Goal: Information Seeking & Learning: Learn about a topic

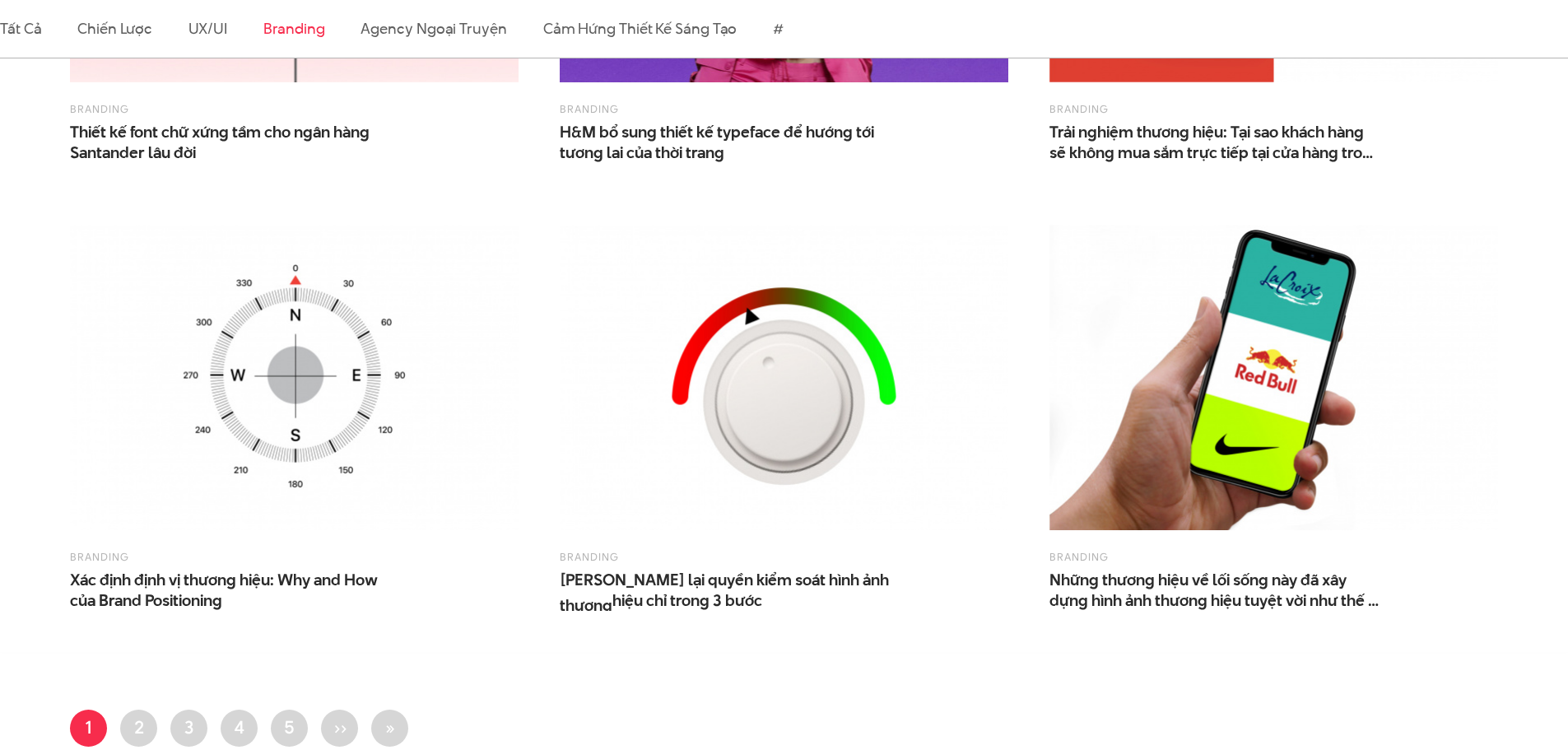
scroll to position [1483, 0]
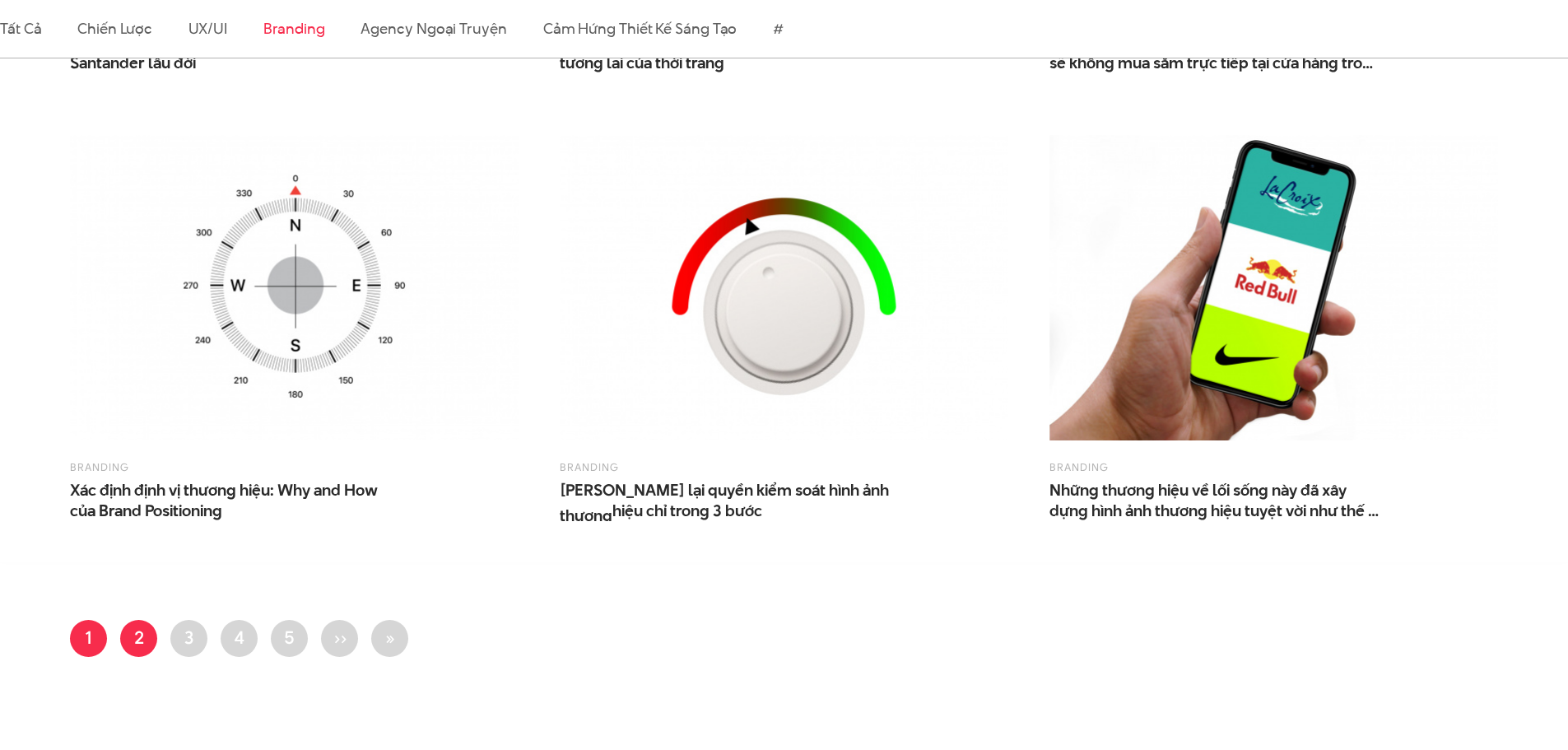
click at [136, 651] on link "Trang 2" at bounding box center [138, 639] width 37 height 37
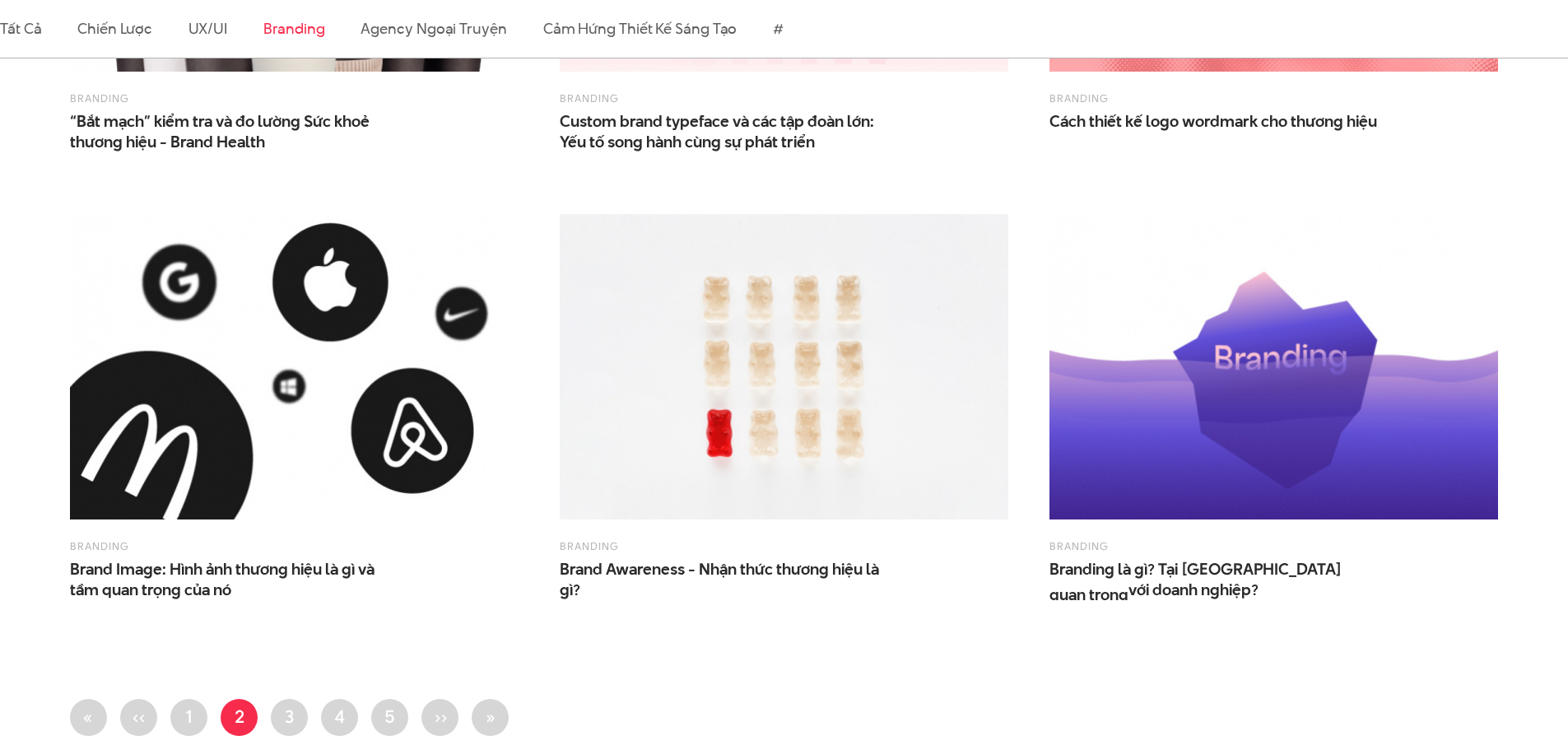
scroll to position [1565, 0]
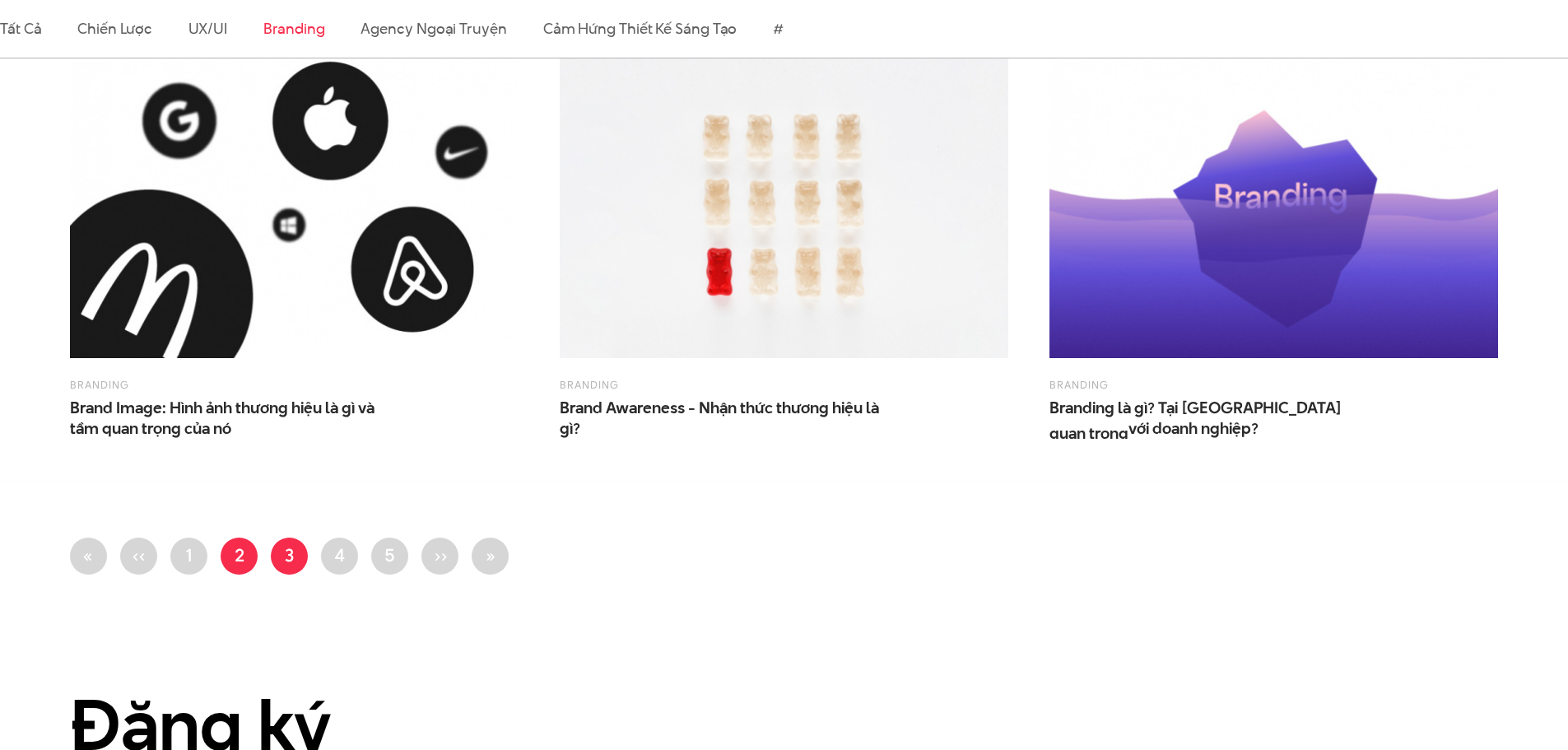
click at [293, 547] on link "Trang 3" at bounding box center [289, 555] width 37 height 37
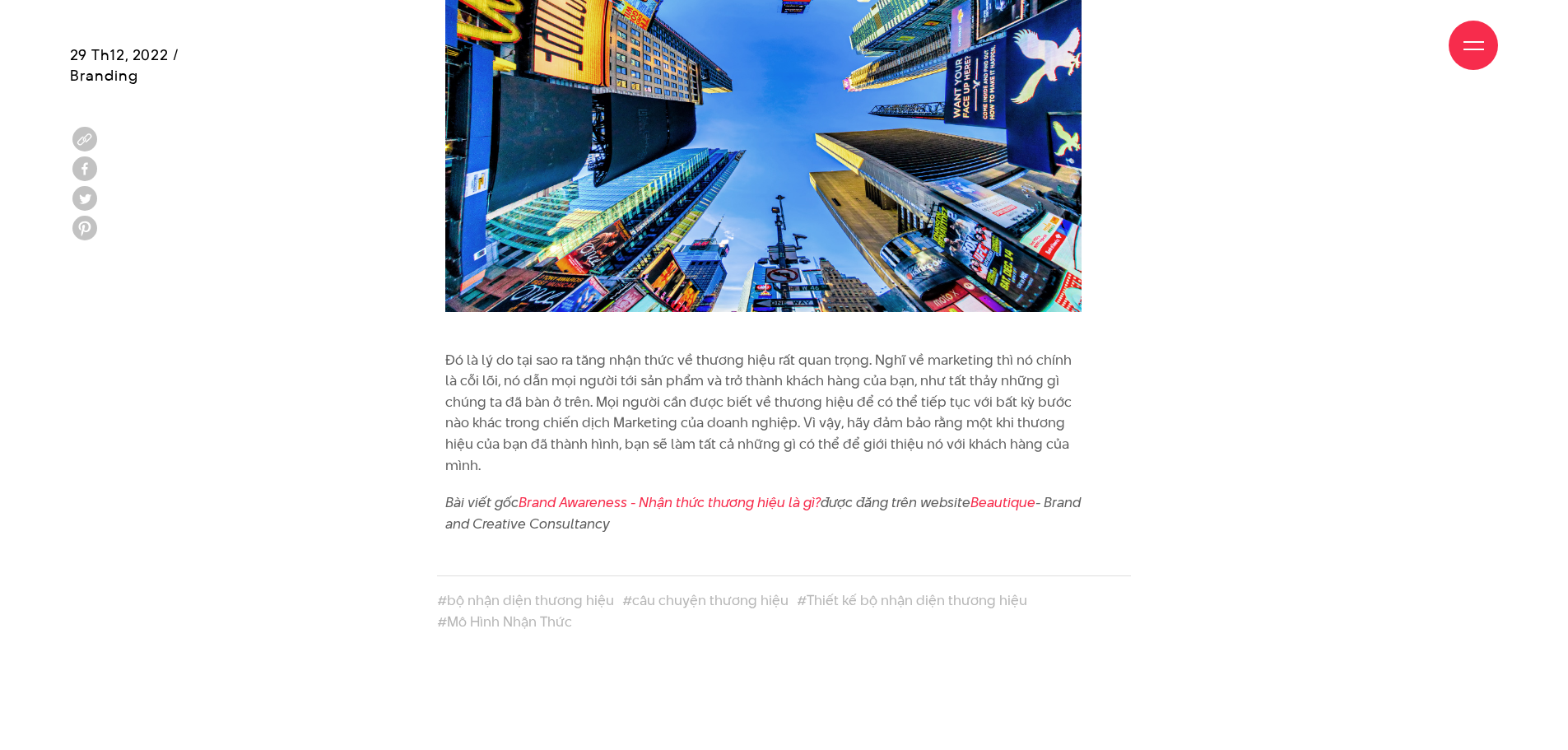
scroll to position [5436, 0]
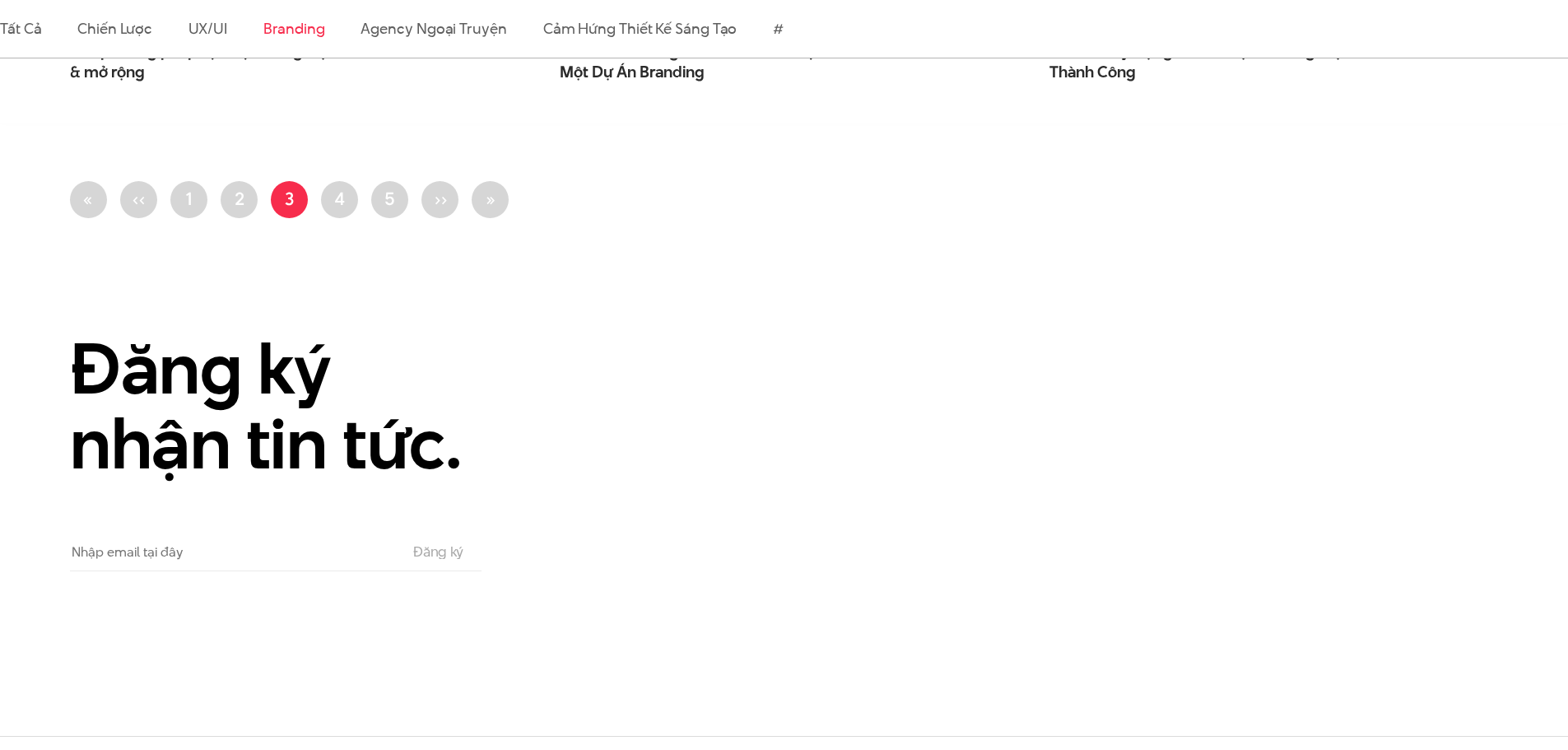
scroll to position [1895, 0]
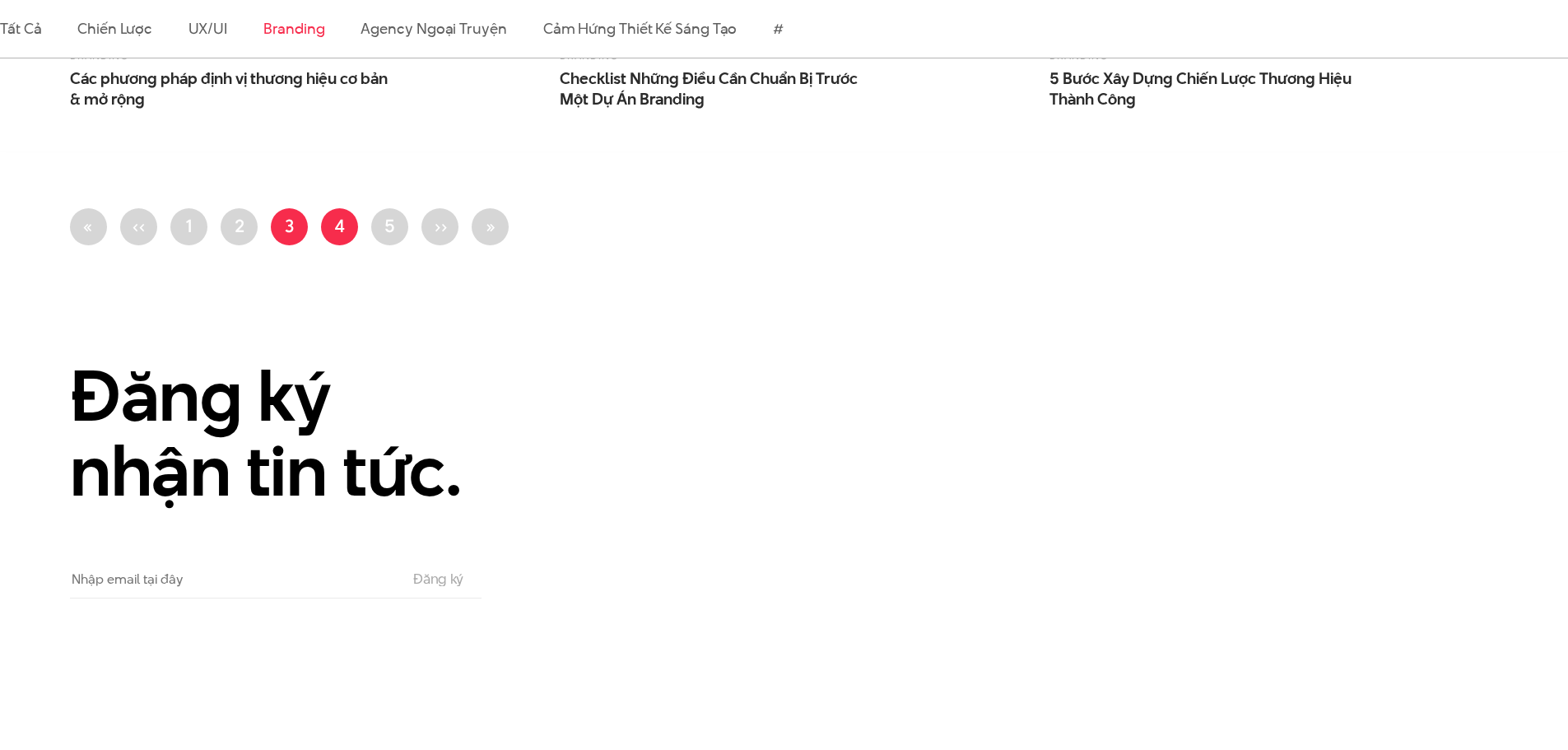
click at [335, 234] on link "Trang 4" at bounding box center [339, 227] width 37 height 37
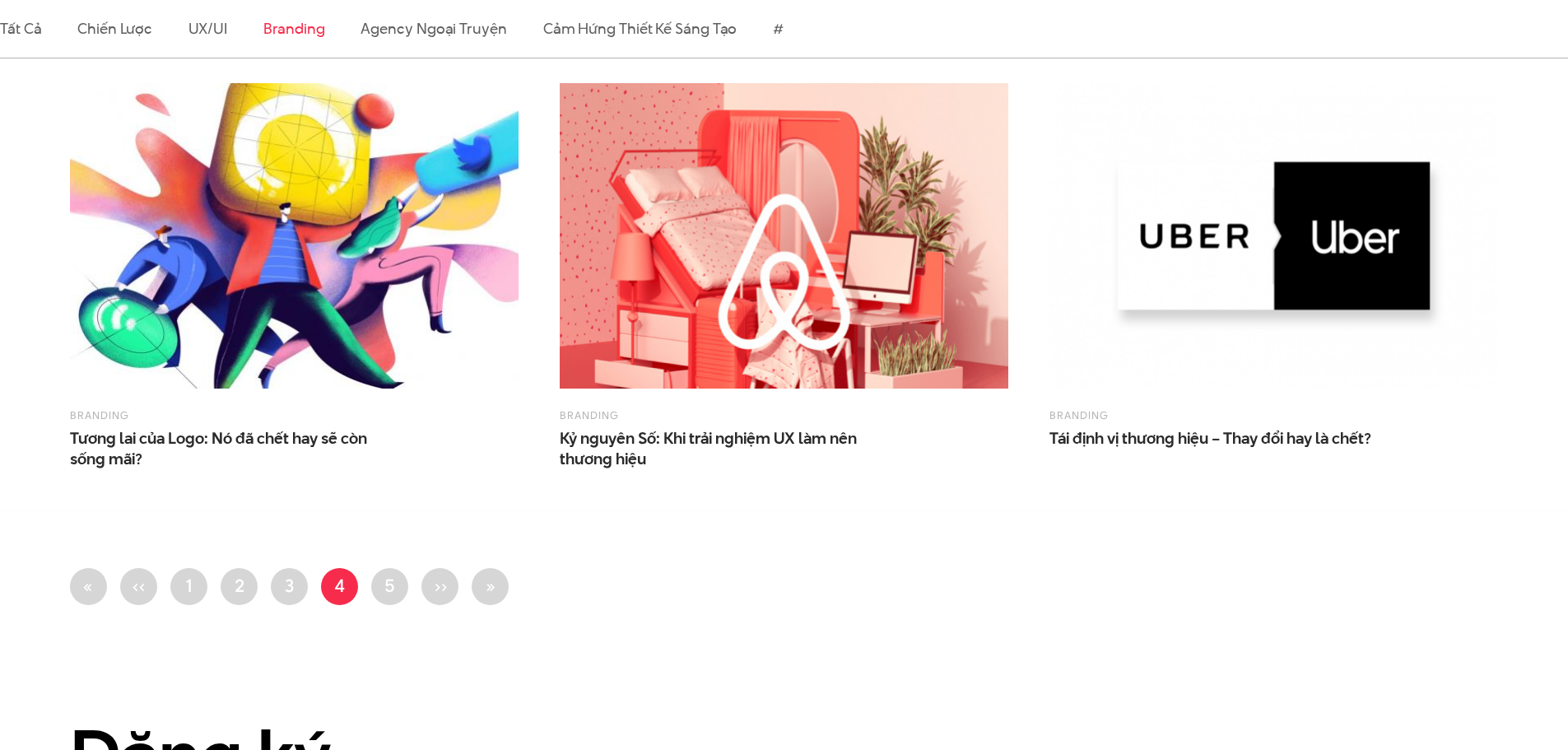
scroll to position [1565, 0]
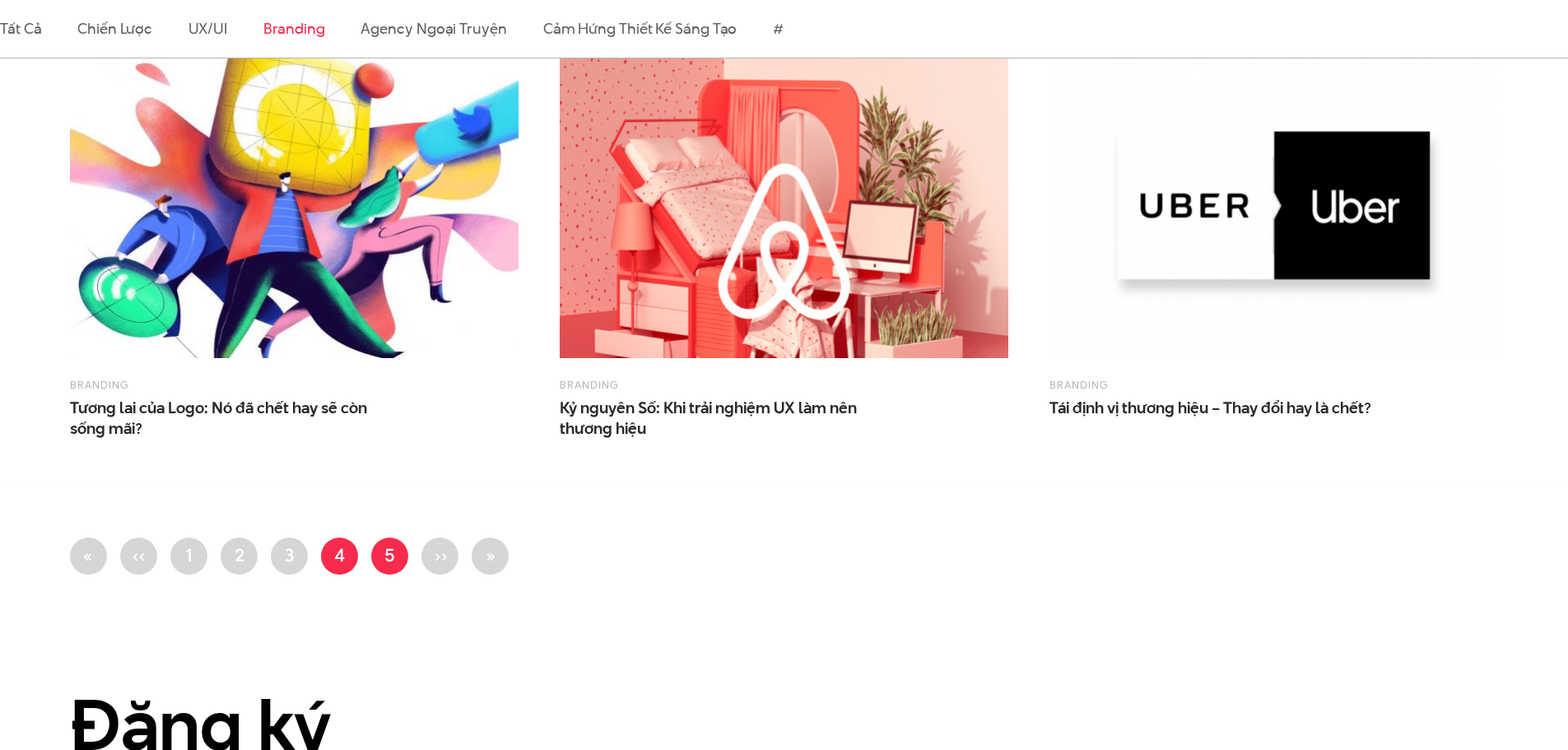
click at [381, 569] on link "Trang 5" at bounding box center [389, 555] width 37 height 37
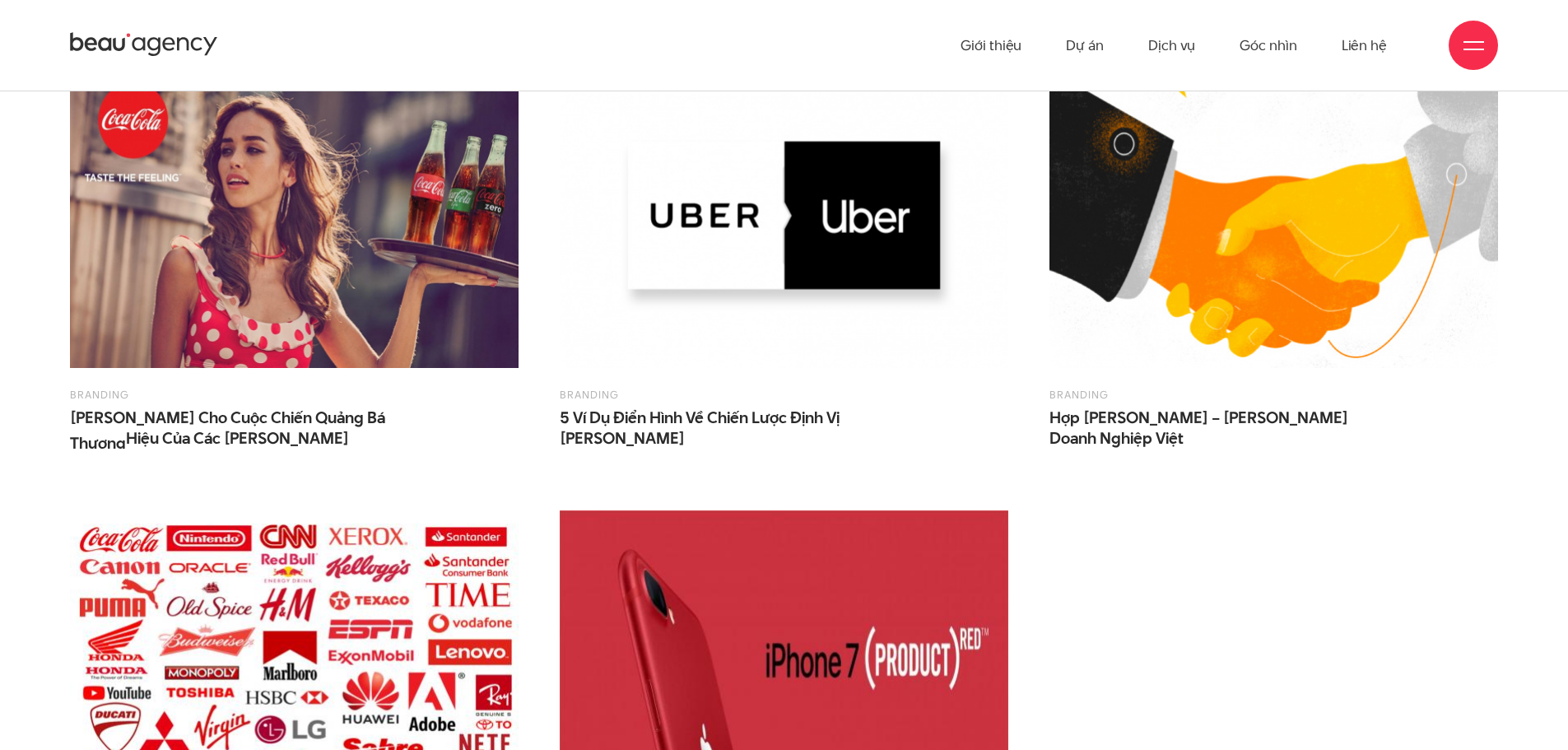
scroll to position [164, 0]
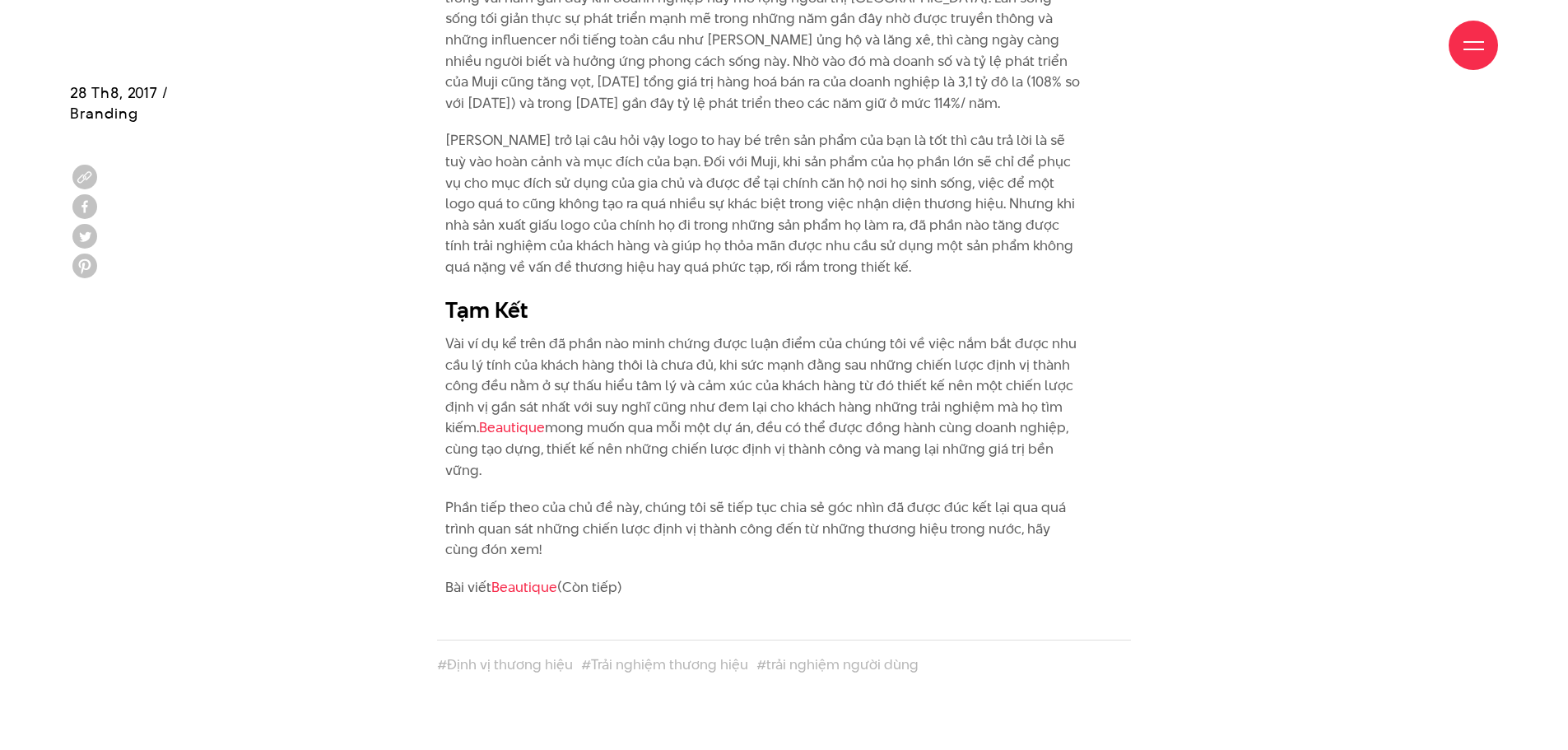
scroll to position [9719, 0]
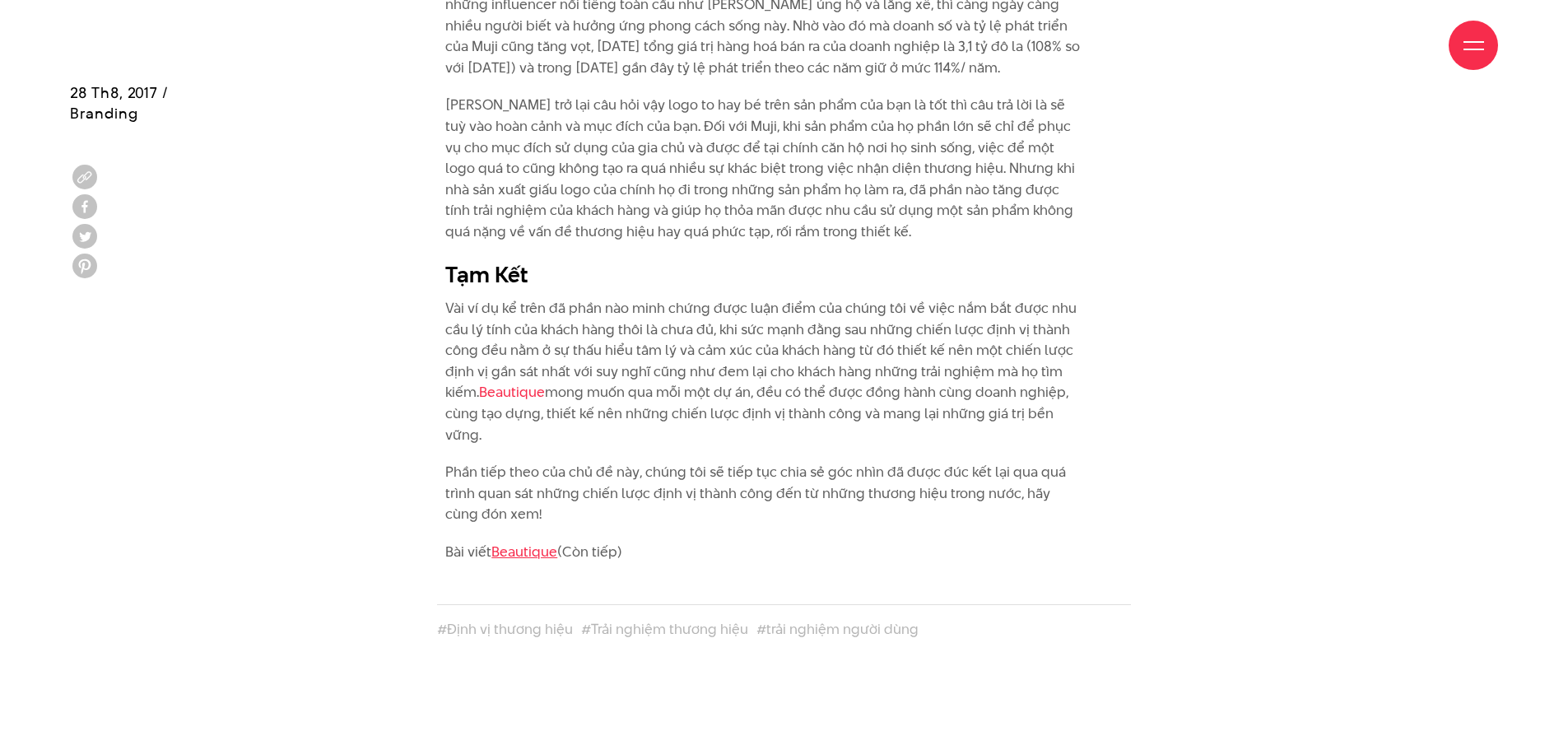
click at [531, 542] on link "Beautique" at bounding box center [525, 552] width 66 height 20
